Goal: Task Accomplishment & Management: Manage account settings

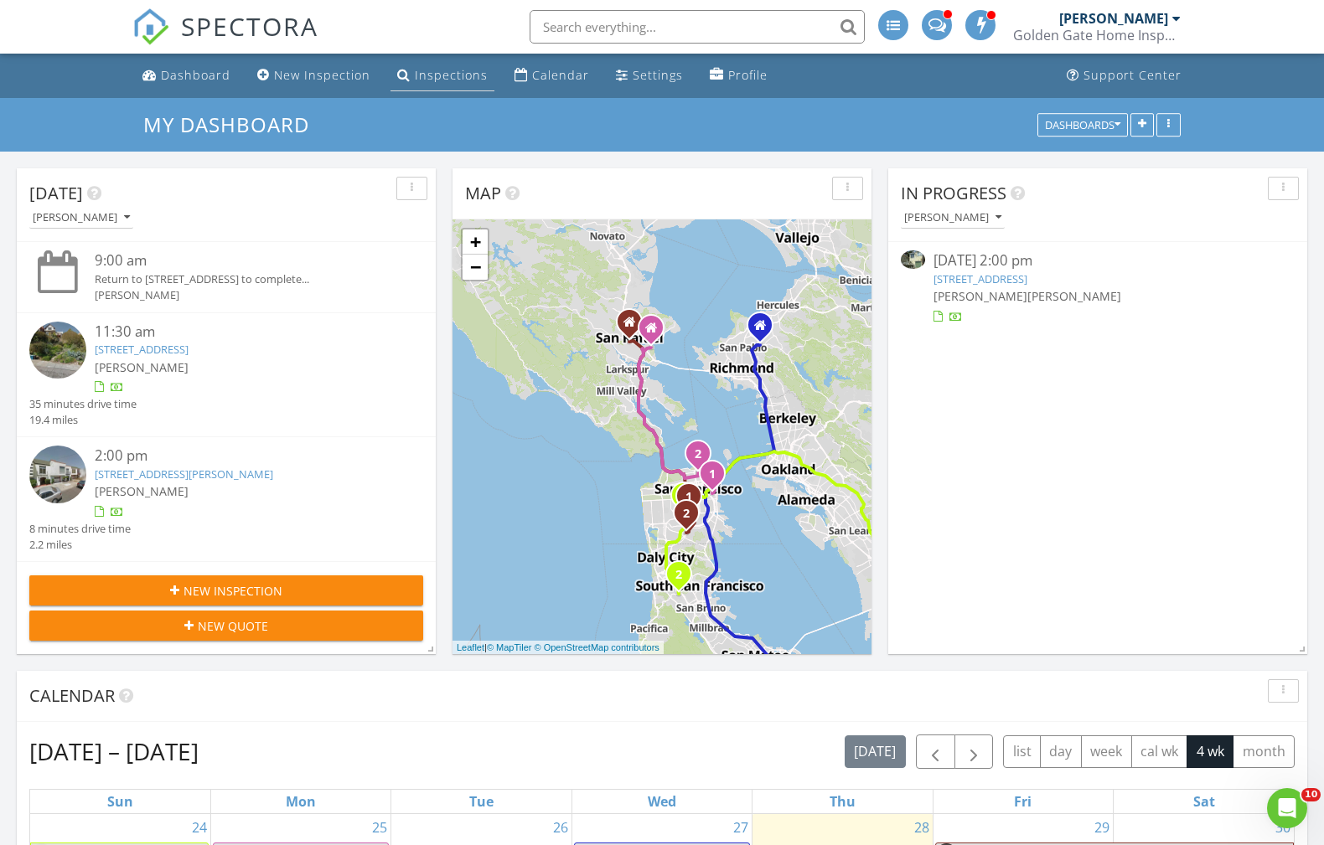
click at [464, 74] on div "Inspections" at bounding box center [451, 75] width 73 height 16
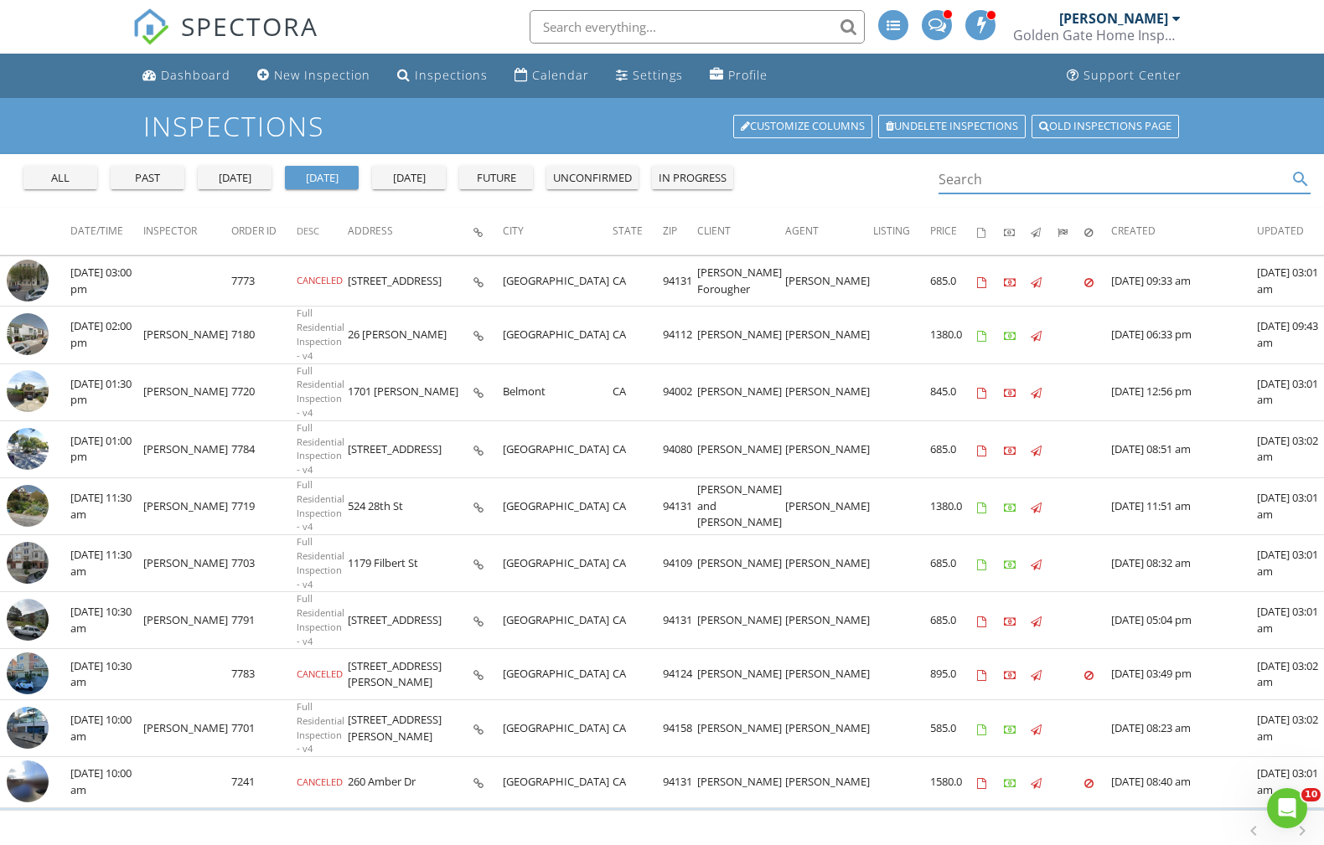
click at [1033, 184] on input "Search" at bounding box center [1112, 180] width 349 height 28
click at [158, 172] on div "past" at bounding box center [147, 178] width 60 height 17
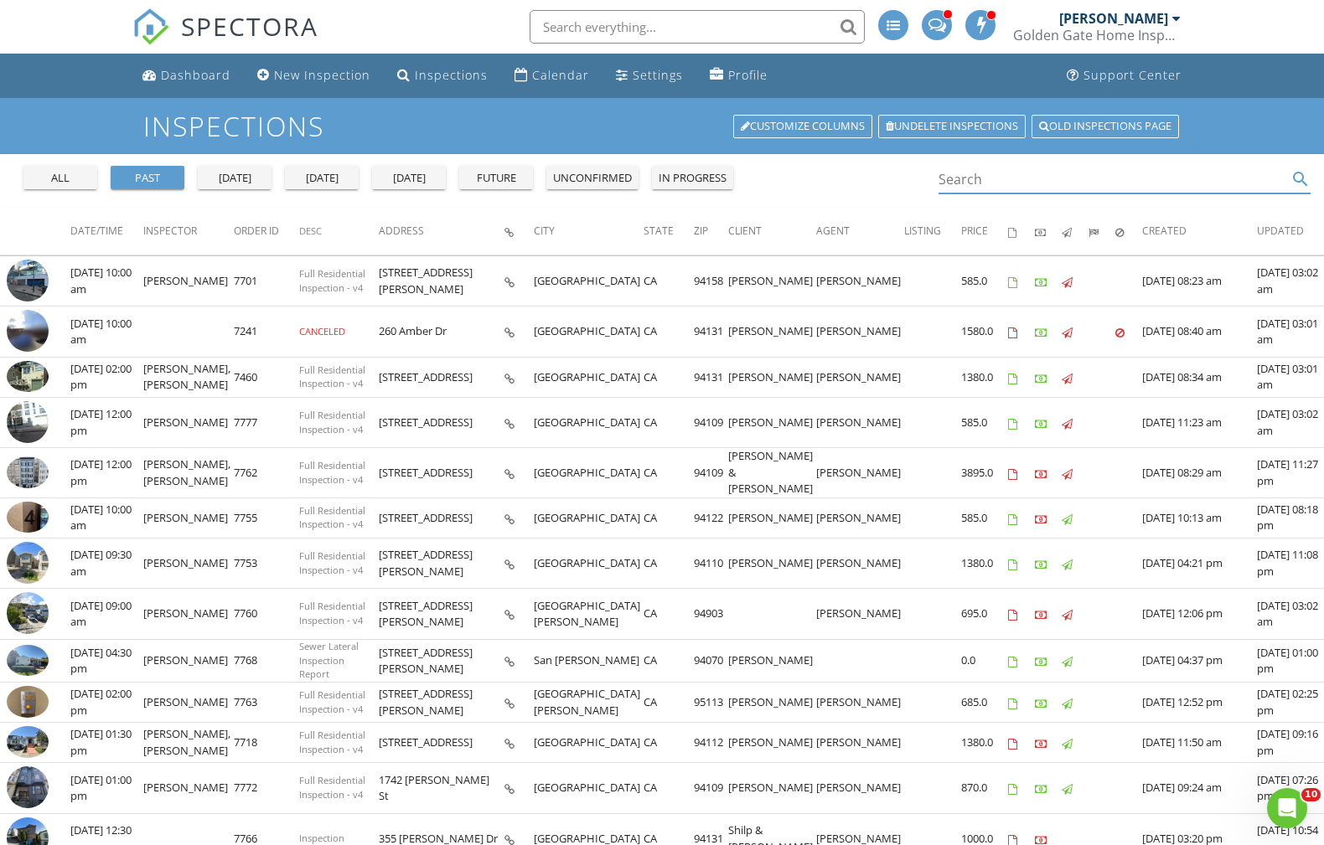
click at [984, 182] on input "Search" at bounding box center [1112, 180] width 349 height 28
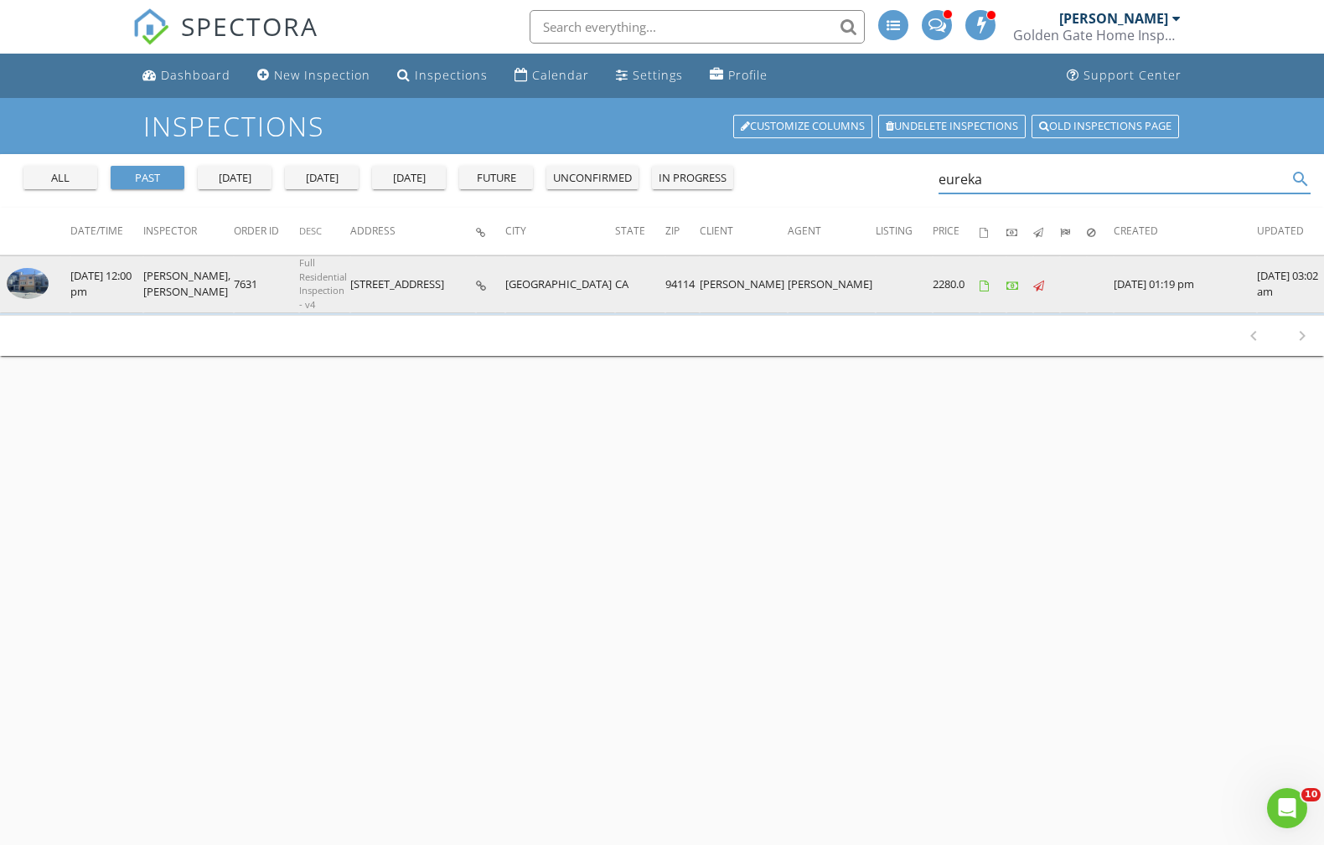
type input "eureka"
click at [34, 278] on img at bounding box center [28, 283] width 42 height 31
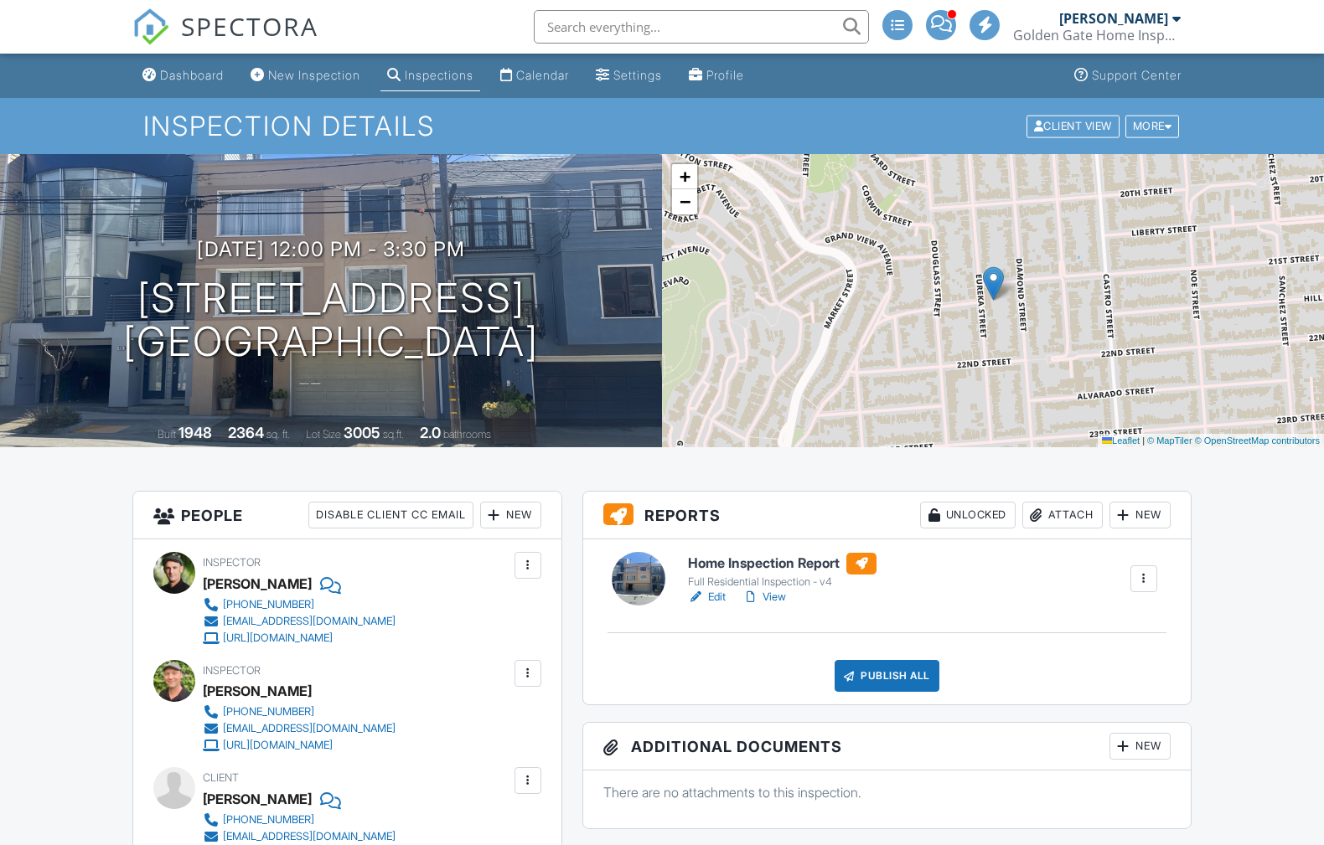
click at [1064, 509] on div "Attach" at bounding box center [1062, 515] width 80 height 27
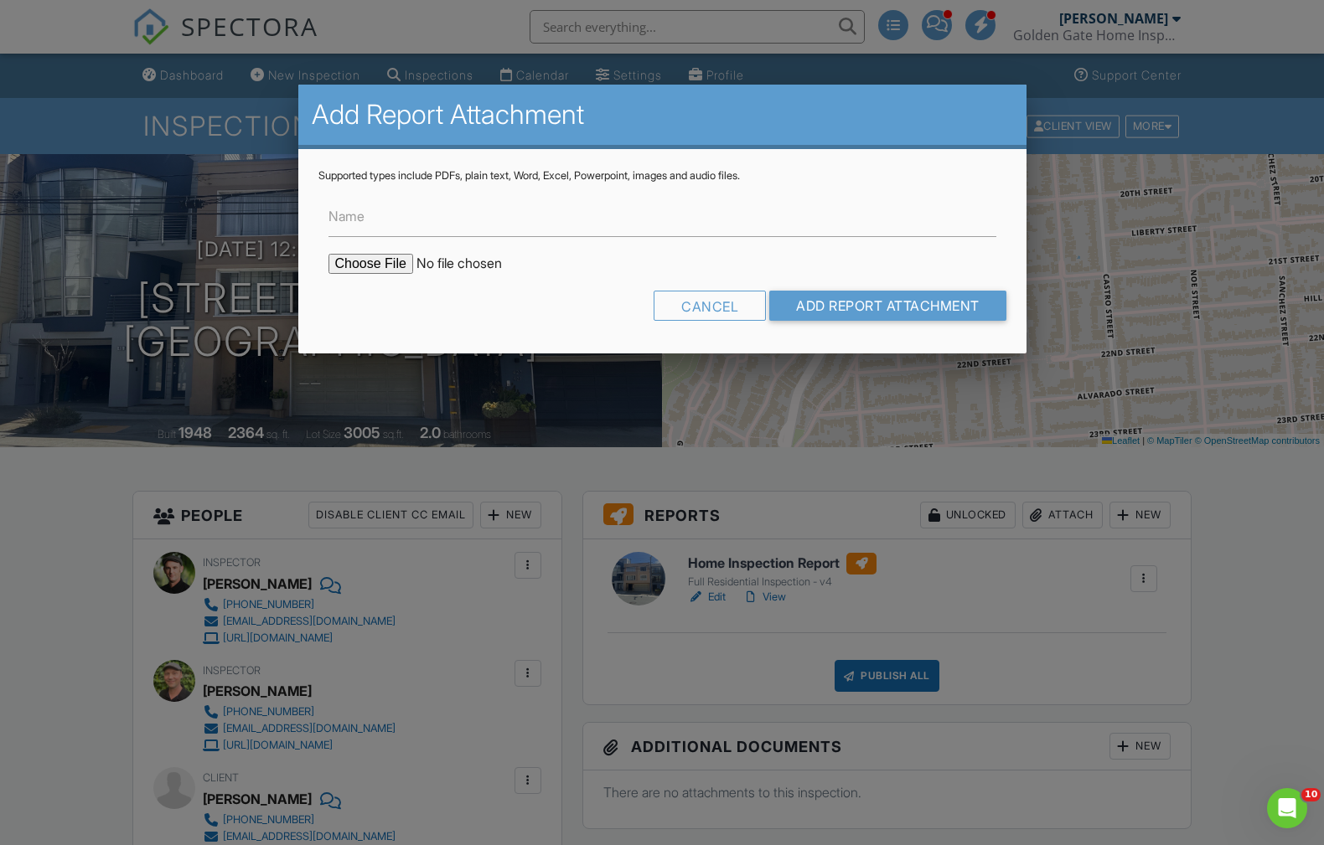
click at [351, 266] on input "file" at bounding box center [470, 264] width 285 height 20
type input "C:\fakepath\417-419-Eureka-WDO-Report-and-Work-Order.pdf"
click at [891, 313] on input "Add Report Attachment" at bounding box center [887, 306] width 237 height 30
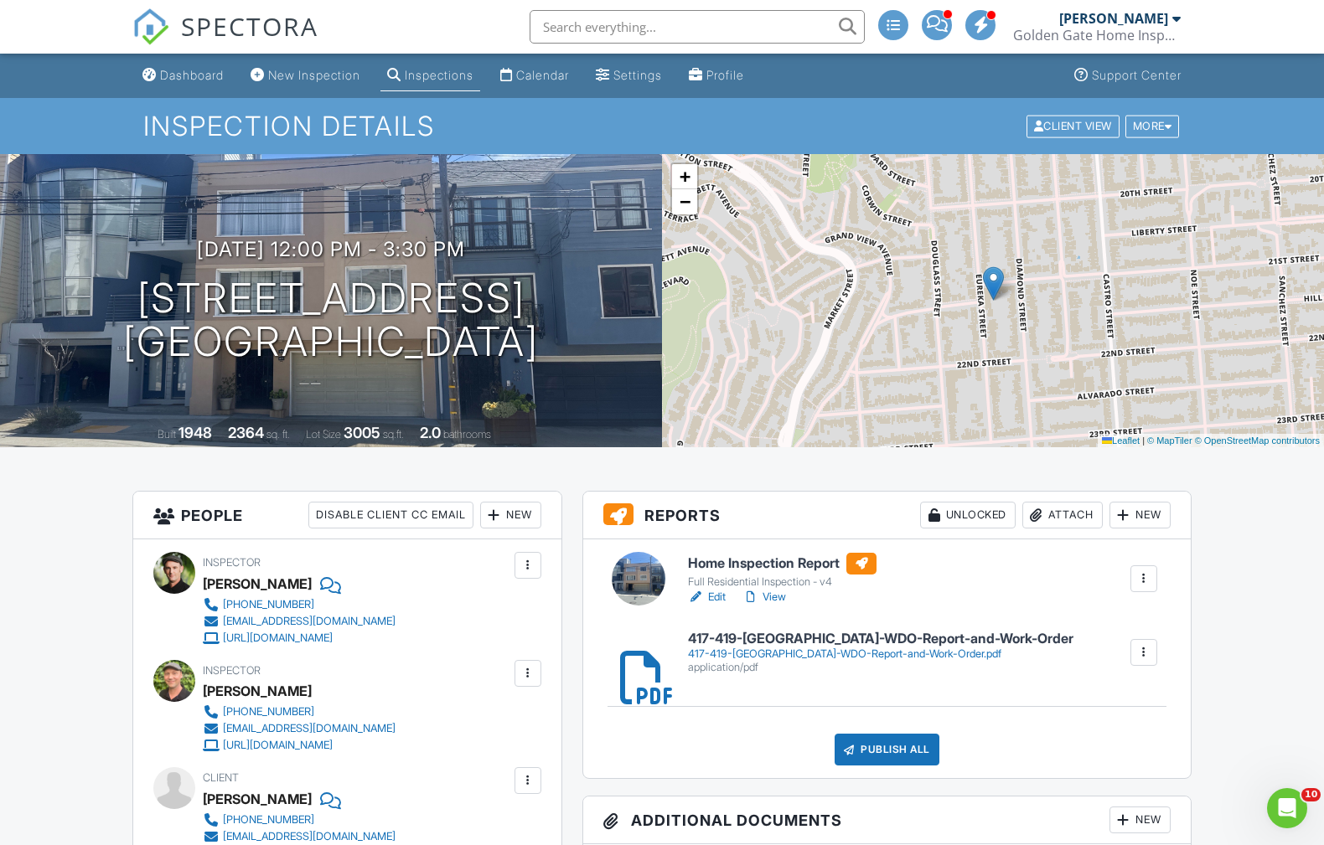
click at [771, 591] on link "View" at bounding box center [764, 597] width 44 height 17
